Goal: Task Accomplishment & Management: Use online tool/utility

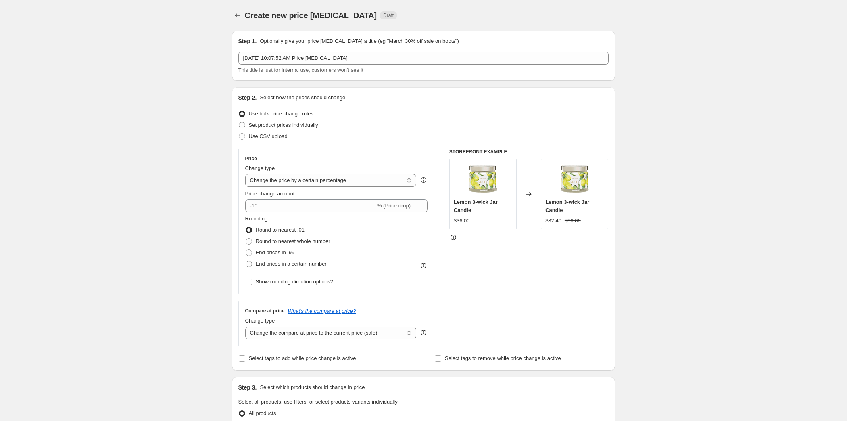
select select "percentage"
click at [249, 139] on span "Use CSV upload" at bounding box center [268, 136] width 39 height 6
click at [239, 134] on input "Use CSV upload" at bounding box center [239, 133] width 0 height 0
radio input "true"
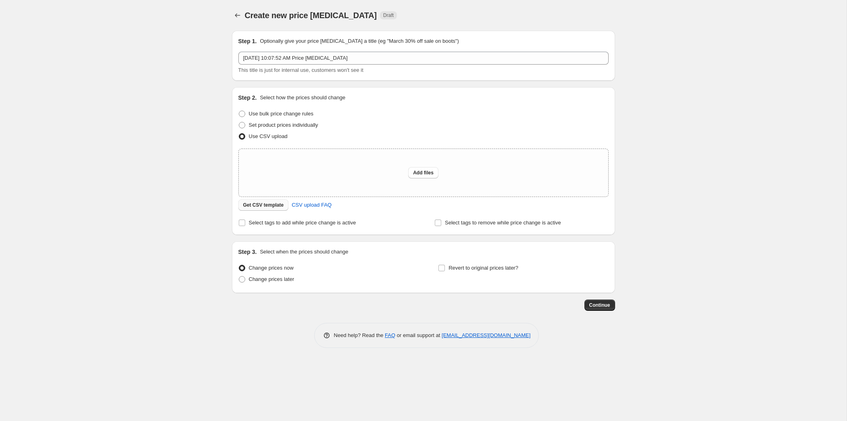
click at [243, 208] on span "Get CSV template" at bounding box center [263, 205] width 41 height 6
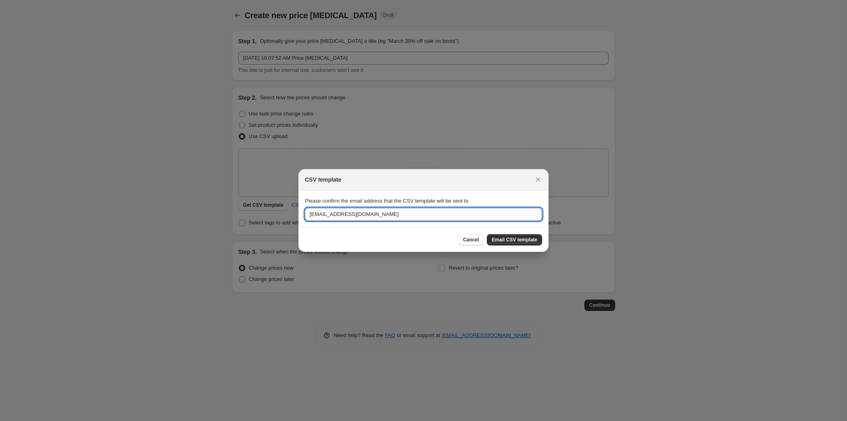
drag, startPoint x: 315, startPoint y: 215, endPoint x: 200, endPoint y: 211, distance: 114.6
click at [305, 211] on input "tcassioppi@partylite.com" at bounding box center [423, 214] width 237 height 13
type input "jgrew@partylite.com"
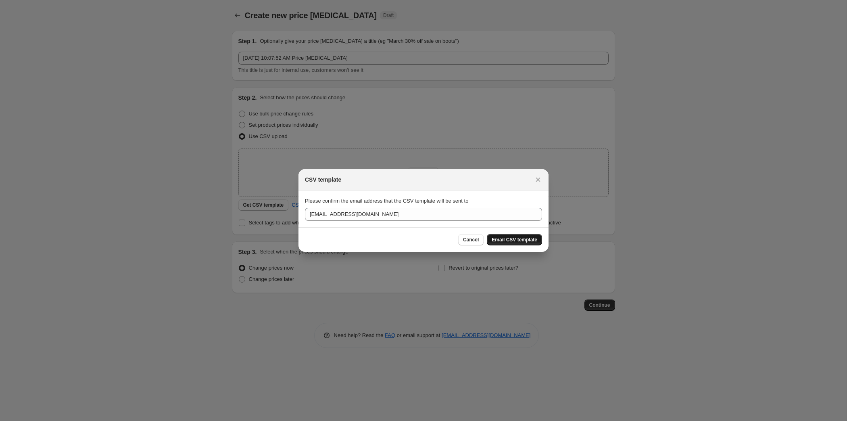
click at [542, 242] on button "Email CSV template" at bounding box center [514, 239] width 55 height 11
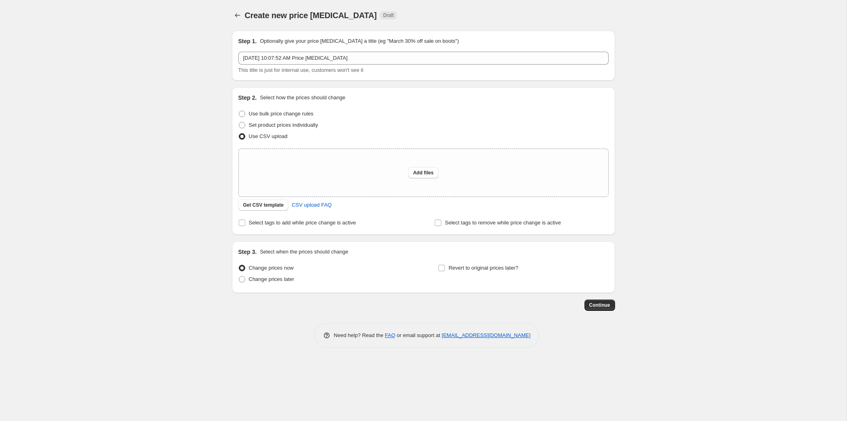
click at [56, 88] on div "Create new price change job. This page is ready Create new price change job Dra…" at bounding box center [423, 210] width 847 height 421
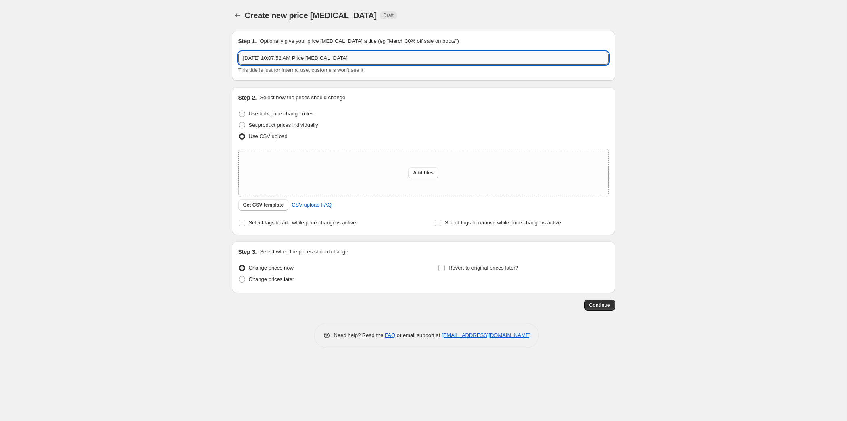
click at [363, 65] on input "Sep 30, 2025, 10:07:52 AM Price change job" at bounding box center [423, 58] width 370 height 13
paste input "CA: Big Thanksgiving Offer - 3-Wick Jar Candles"
drag, startPoint x: 354, startPoint y: 69, endPoint x: 144, endPoint y: 74, distance: 210.6
click at [238, 65] on input "CA: Big Thanksgiving Offer - 3-Wick Jar Candles" at bounding box center [423, 58] width 370 height 13
type input "CA: Big Thanksgiving Offer - 3-Wick Jar Candles"
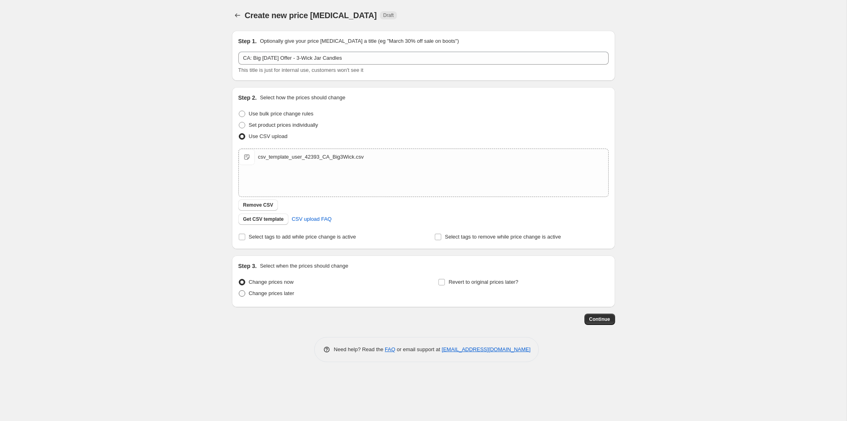
click at [249, 296] on span "Change prices later" at bounding box center [272, 293] width 46 height 6
click at [239, 290] on input "Change prices later" at bounding box center [239, 290] width 0 height 0
radio input "true"
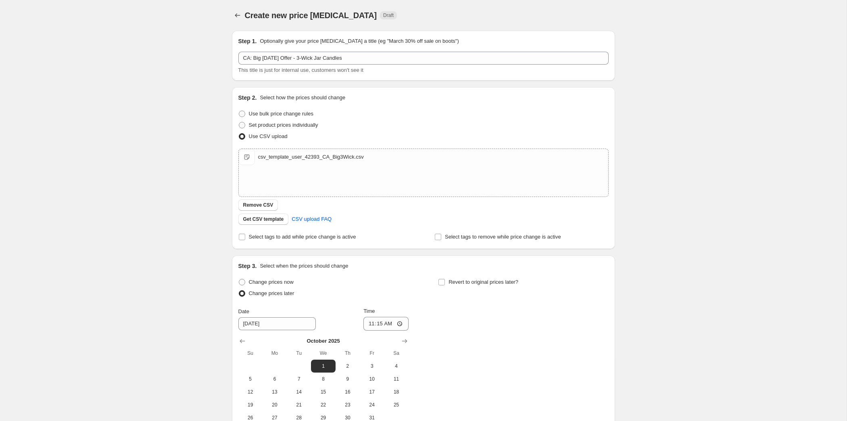
scroll to position [103, 0]
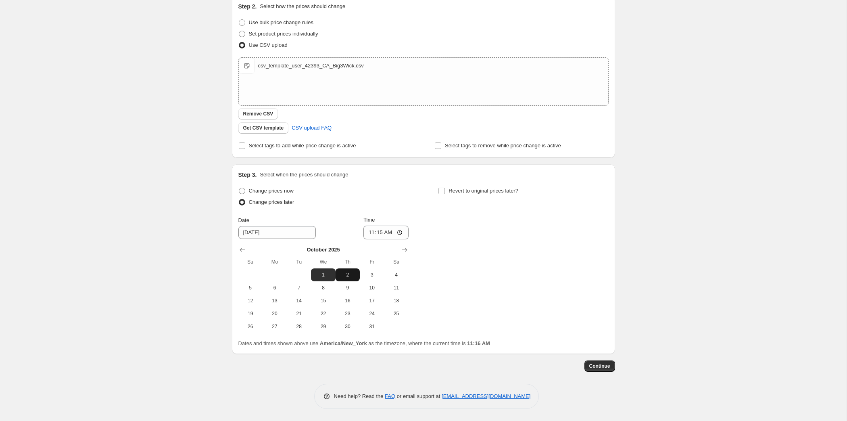
click at [339, 278] on span "2" at bounding box center [348, 274] width 18 height 6
type input "10/2/2025"
click at [366, 239] on input "11:15" at bounding box center [385, 232] width 45 height 14
type input "08:00"
click at [445, 194] on input "Revert to original prices later?" at bounding box center [441, 191] width 6 height 6
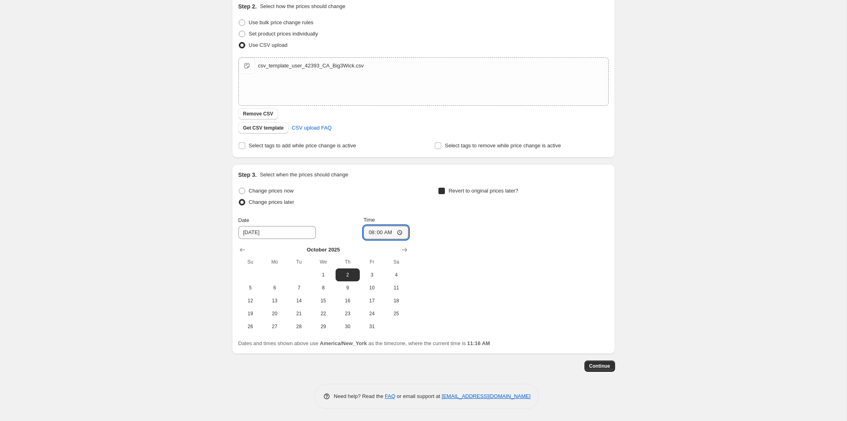
checkbox input "true"
click at [556, 297] on span "16" at bounding box center [547, 300] width 18 height 6
type input "10/16/2025"
click at [609, 225] on input "11:16" at bounding box center [585, 232] width 45 height 14
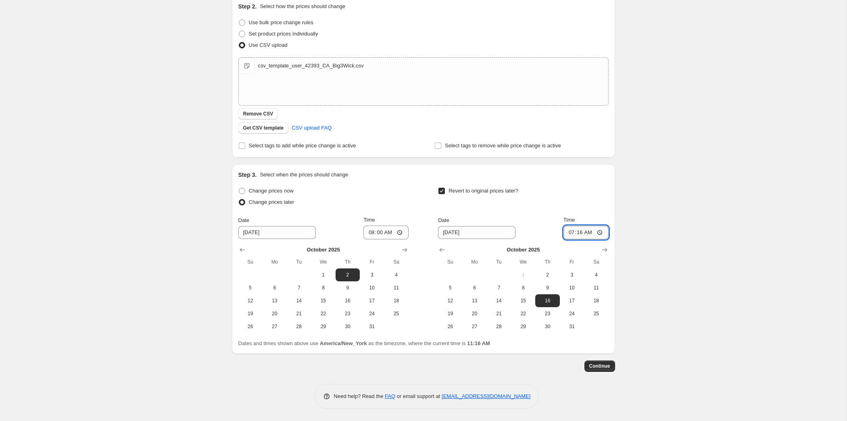
type input "07:59"
click at [615, 360] on button "Continue" at bounding box center [599, 365] width 31 height 11
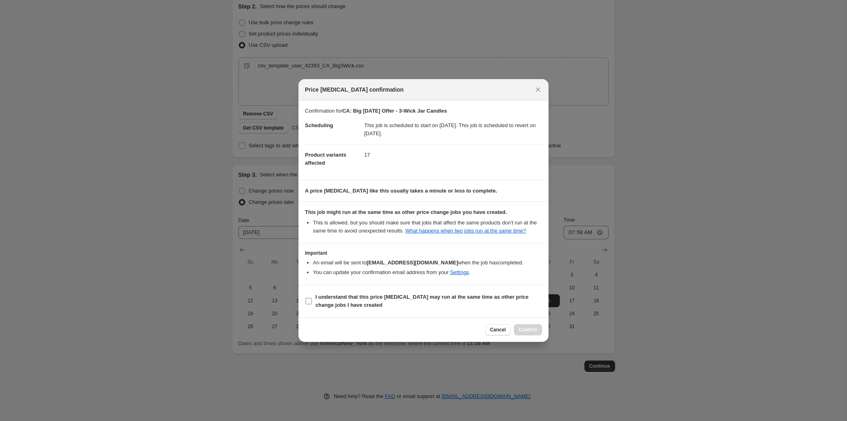
click at [365, 309] on span "I understand that this price change job may run at the same time as other price…" at bounding box center [428, 301] width 227 height 16
click at [312, 304] on input "I understand that this price change job may run at the same time as other price…" at bounding box center [308, 301] width 6 height 6
checkbox input "true"
click at [537, 333] on span "Confirm" at bounding box center [528, 329] width 19 height 6
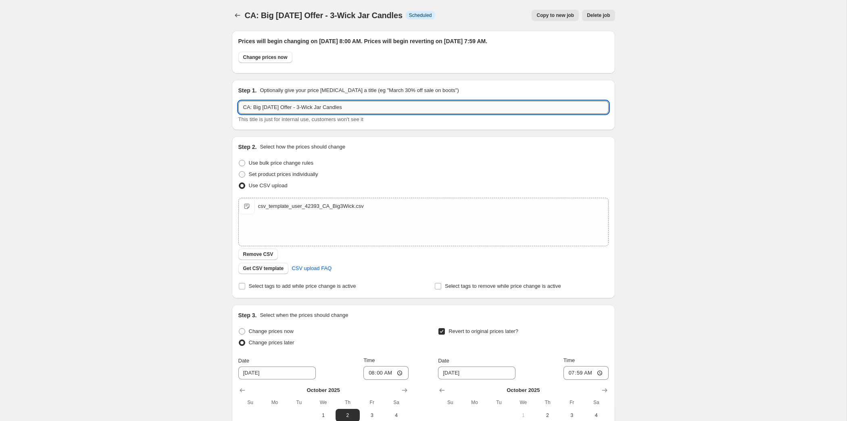
drag, startPoint x: 344, startPoint y: 131, endPoint x: 234, endPoint y: 127, distance: 111.0
click at [238, 114] on input "CA: Big Thanksgiving Offer - 3-Wick Jar Candles" at bounding box center [423, 107] width 370 height 13
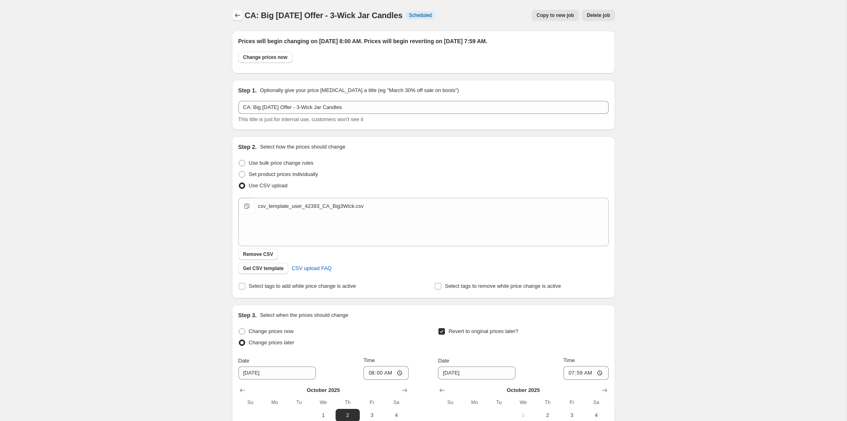
click at [234, 19] on icon "Price change jobs" at bounding box center [238, 15] width 8 height 8
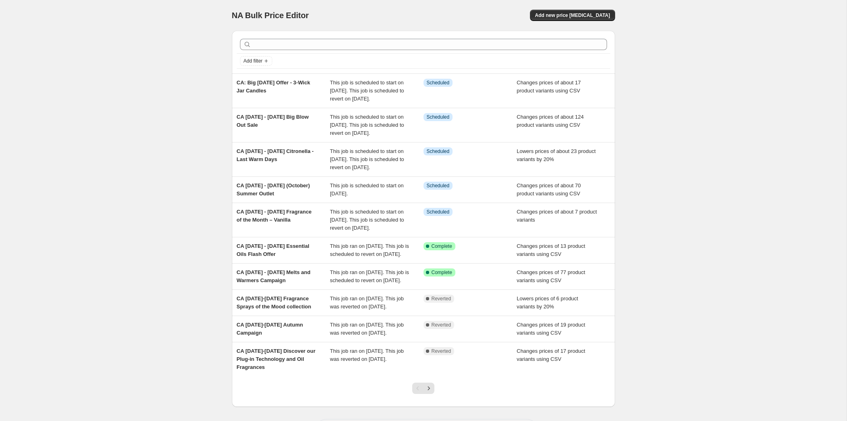
click at [90, 36] on div "NA Bulk Price Editor. This page is ready NA Bulk Price Editor Add new price cha…" at bounding box center [423, 228] width 847 height 456
